Goal: Check status: Check status

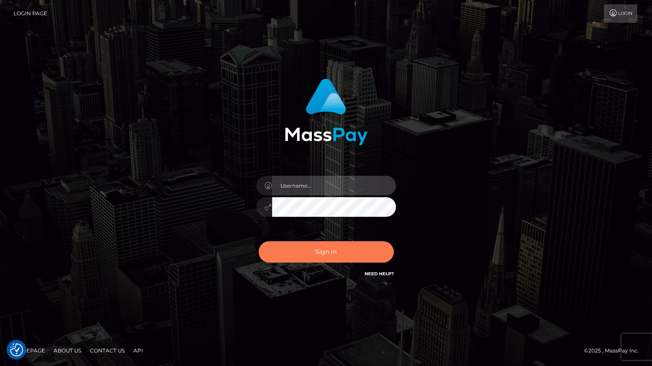
type input "grace.rush"
click at [311, 252] on button "Sign in" at bounding box center [326, 251] width 135 height 21
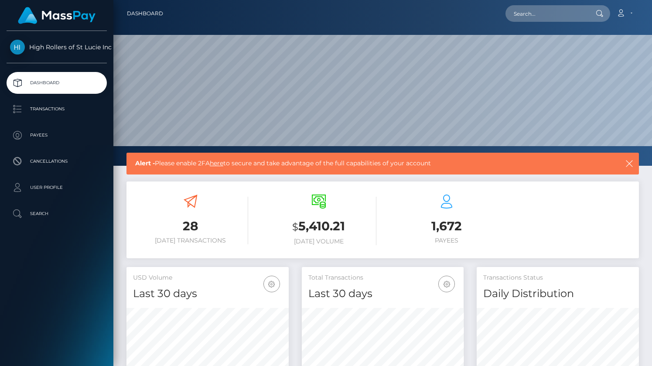
scroll to position [154, 162]
click at [80, 112] on p "Transactions" at bounding box center [56, 109] width 93 height 13
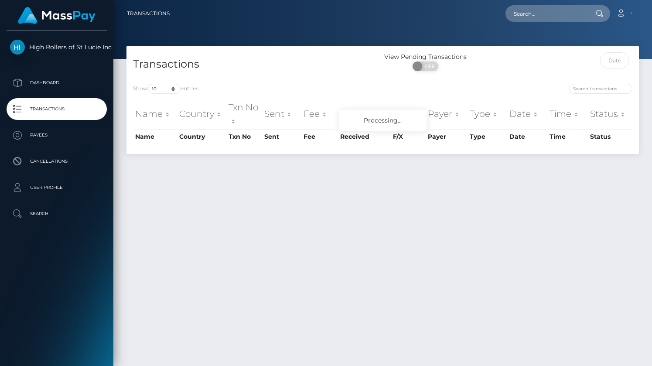
click at [168, 77] on div "Transactions" at bounding box center [255, 64] width 257 height 25
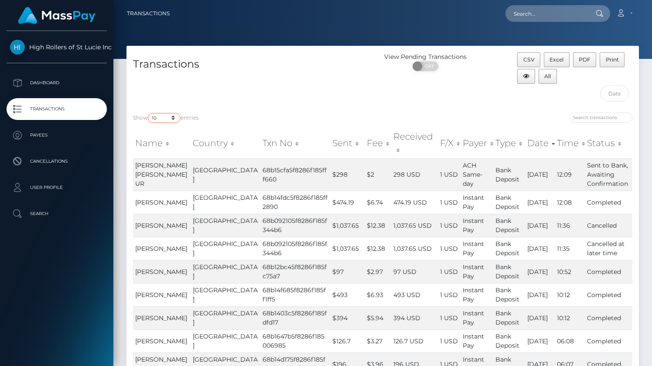
click at [165, 116] on select "10 25 50 100 250 500 1,000 3,500" at bounding box center [164, 118] width 33 height 10
select select "3500"
click at [149, 113] on select "10 25 50 100 250 500 1,000 3,500" at bounding box center [164, 118] width 33 height 10
